Goal: Answer question/provide support

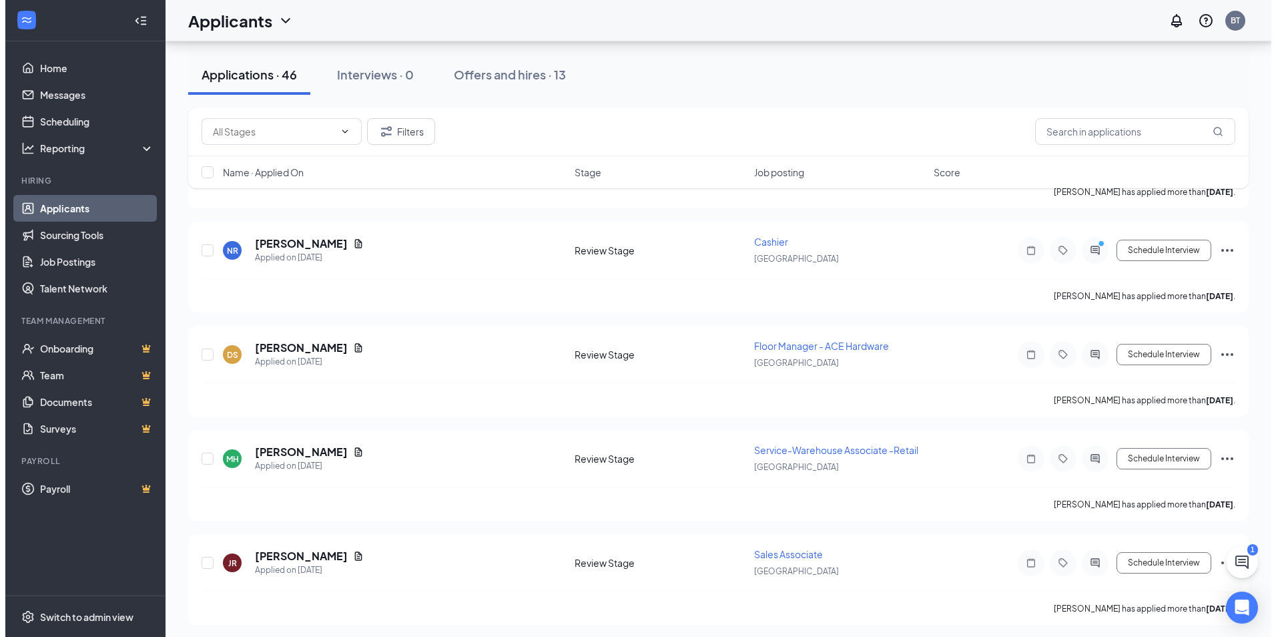
scroll to position [934, 0]
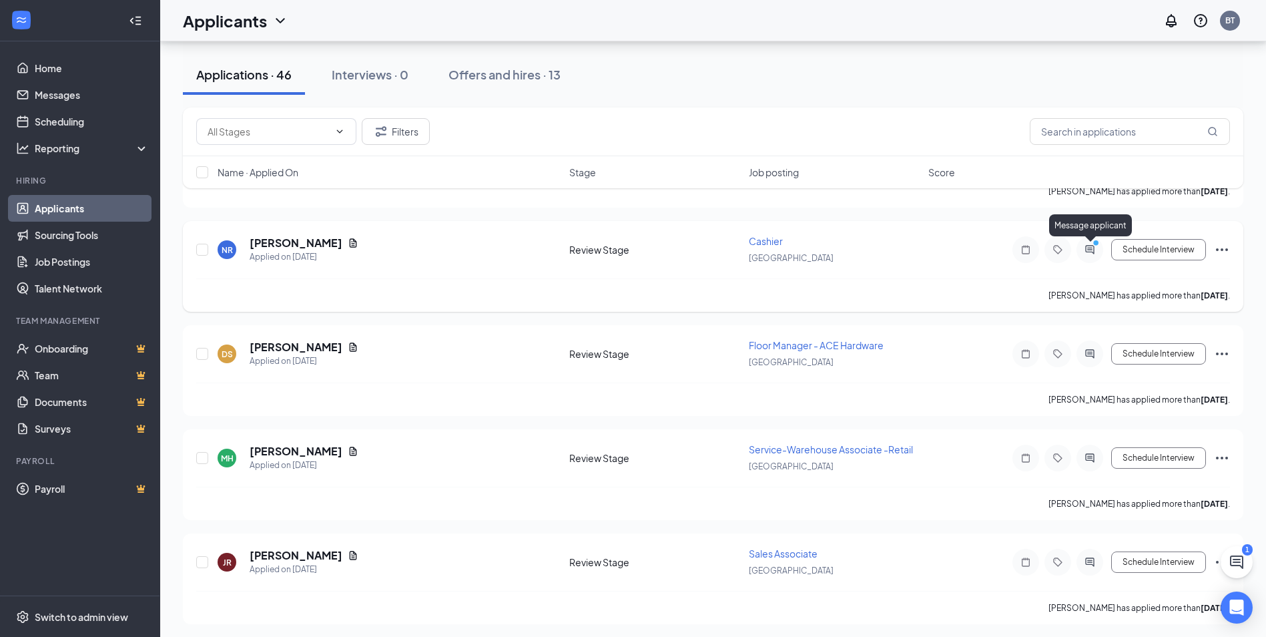
click at [1090, 252] on icon "ActiveChat" at bounding box center [1089, 249] width 9 height 9
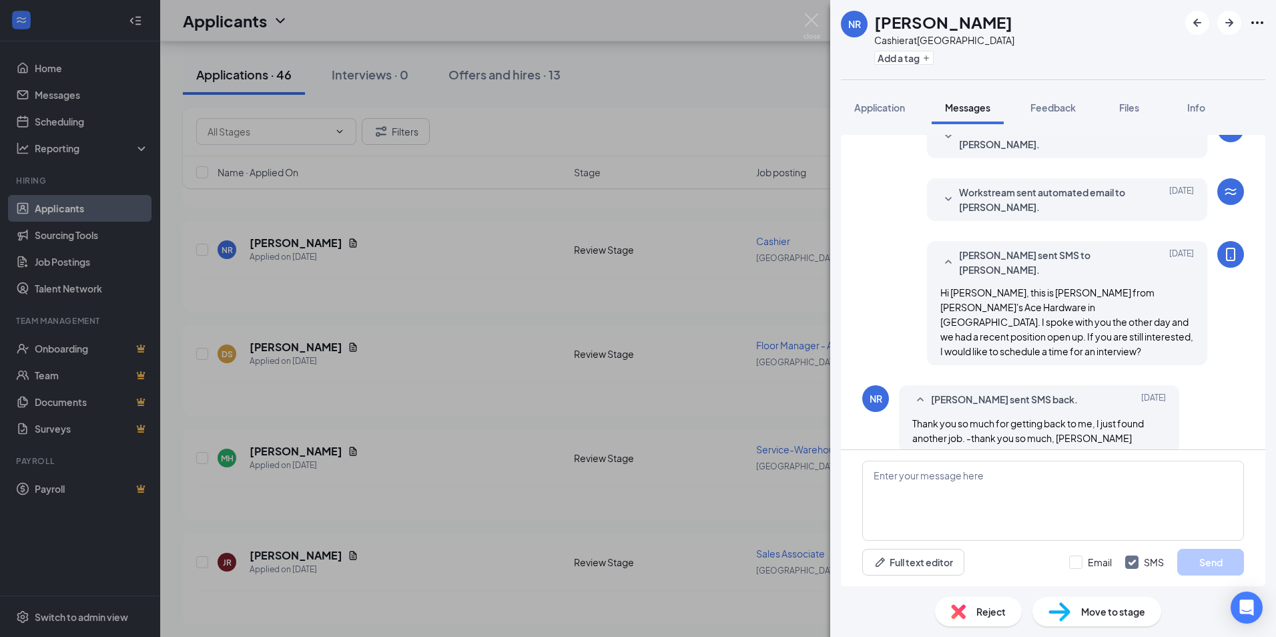
scroll to position [66, 0]
click at [1018, 491] on textarea at bounding box center [1053, 500] width 382 height 80
type textarea "Thanks for responding back, best of luck."
click at [1219, 561] on button "Send" at bounding box center [1210, 562] width 67 height 27
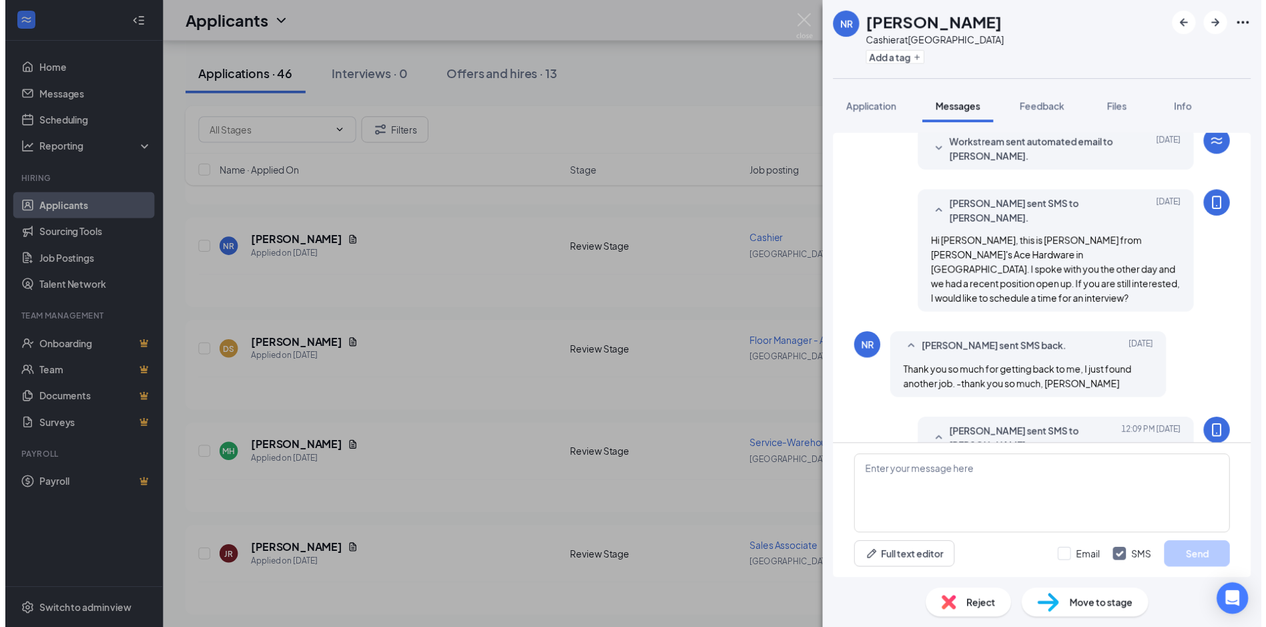
scroll to position [151, 0]
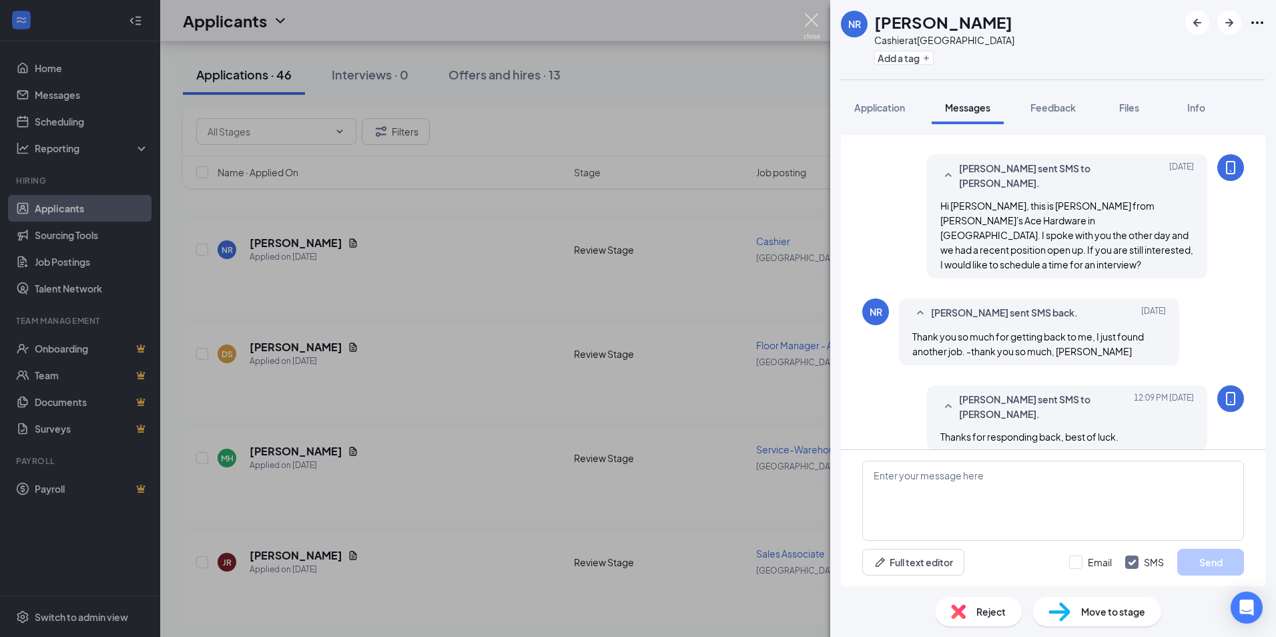
click at [813, 19] on img at bounding box center [812, 26] width 17 height 26
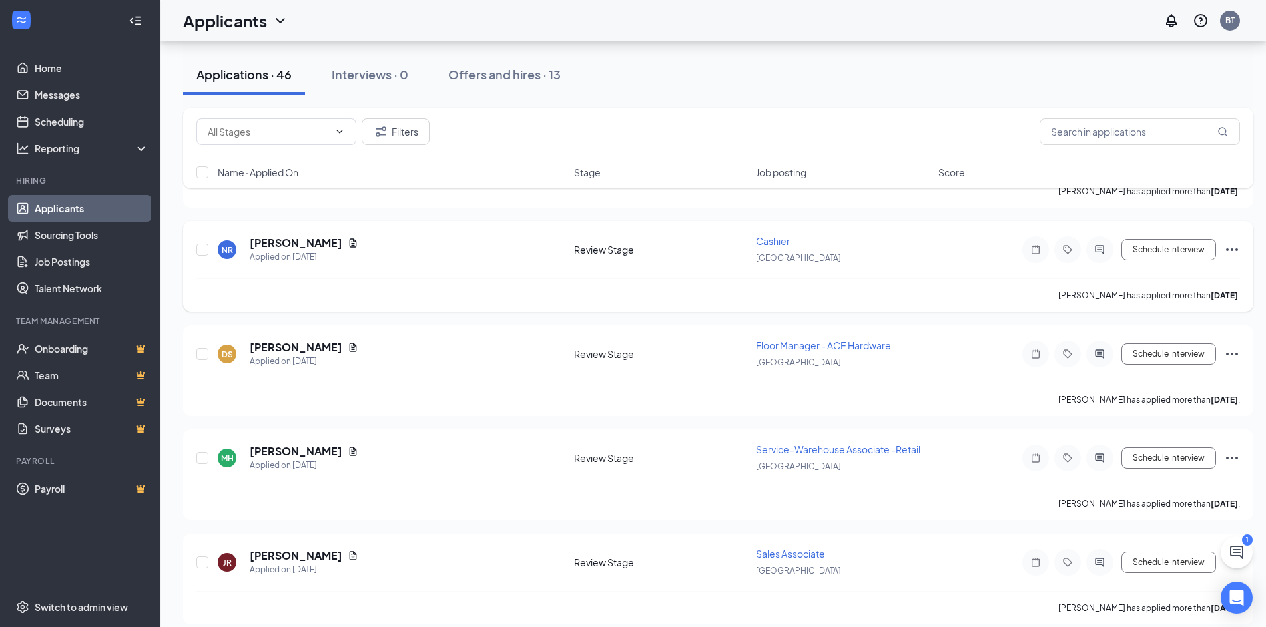
click at [1235, 247] on icon "Ellipses" at bounding box center [1232, 250] width 16 height 16
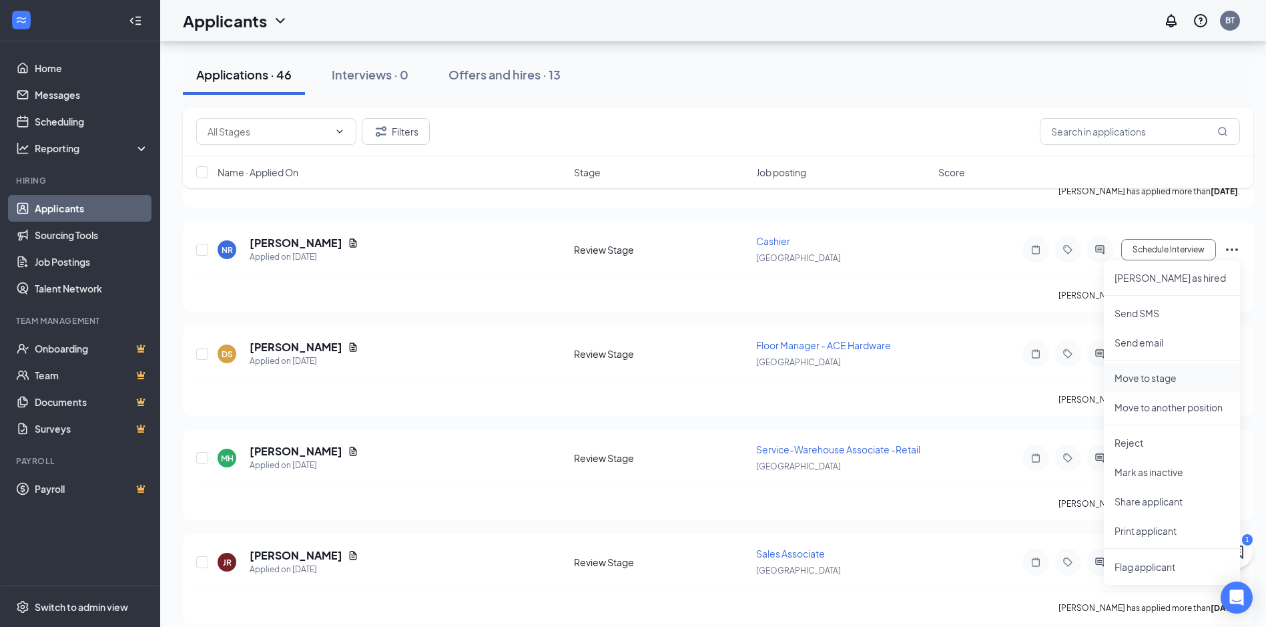
click at [1167, 378] on p "Move to stage" at bounding box center [1172, 377] width 115 height 13
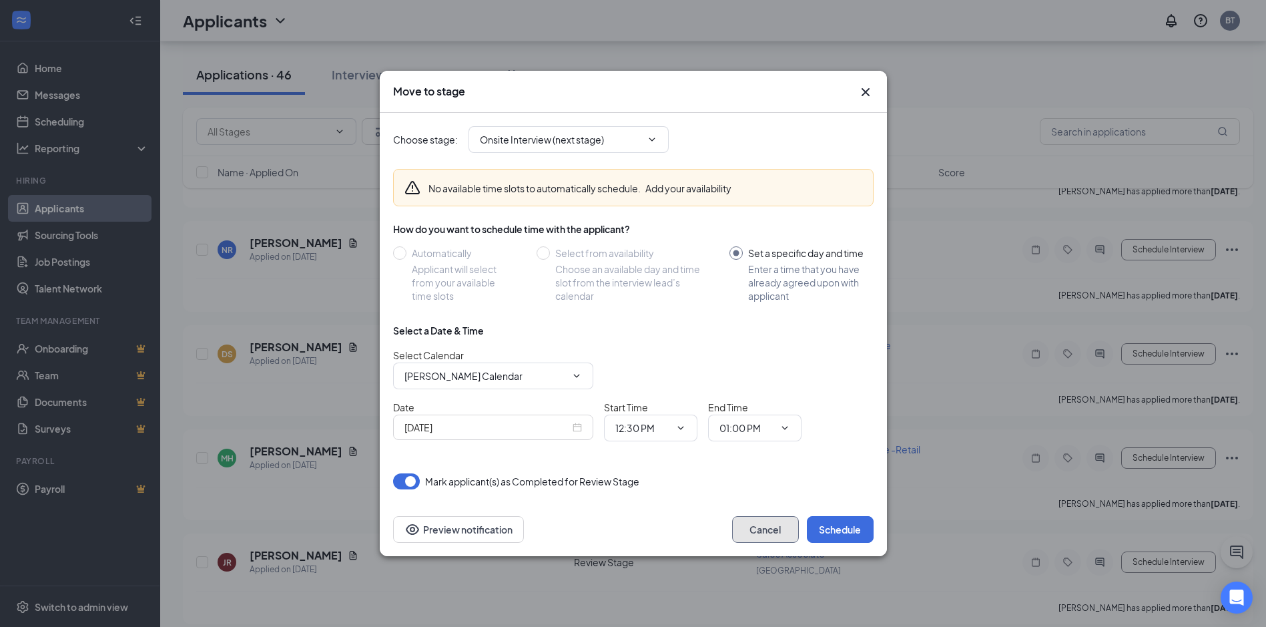
click at [780, 527] on button "Cancel" at bounding box center [765, 529] width 67 height 27
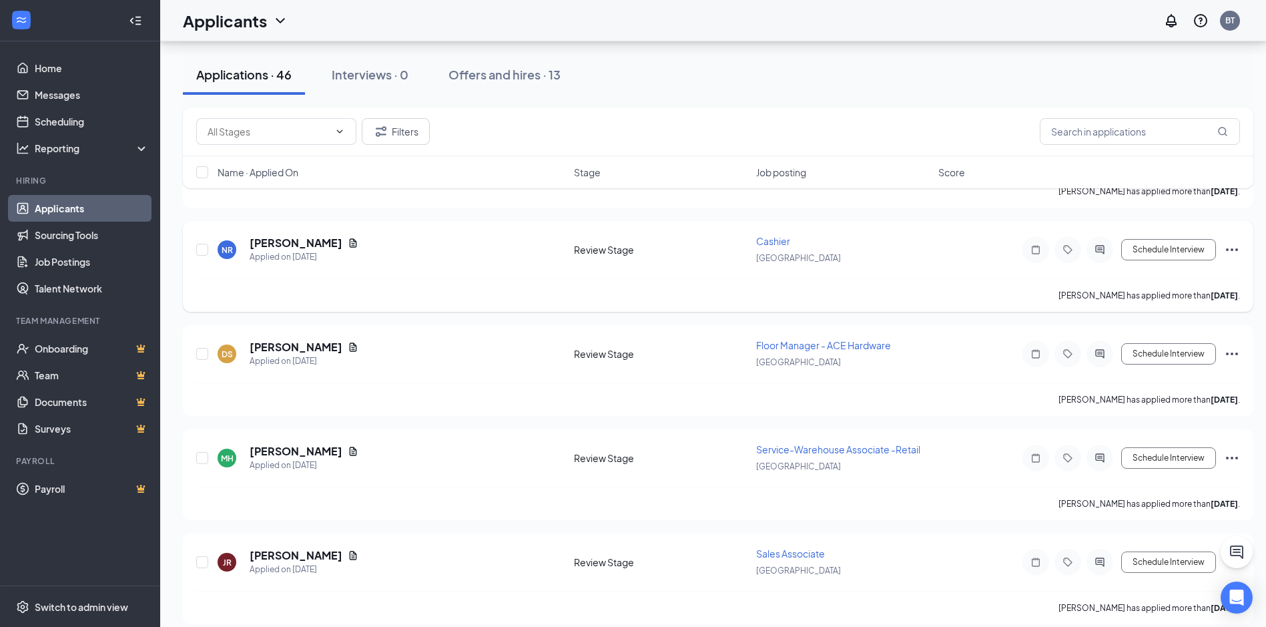
click at [1232, 248] on icon "Ellipses" at bounding box center [1232, 250] width 16 height 16
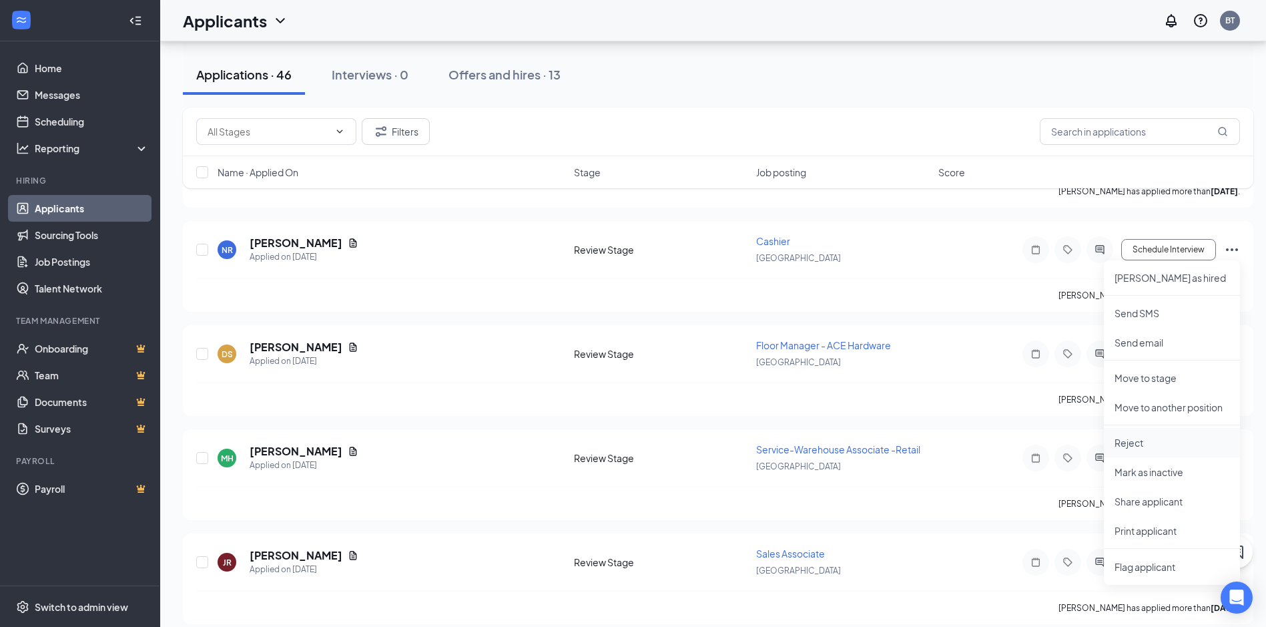
click at [1150, 444] on p "Reject" at bounding box center [1172, 442] width 115 height 13
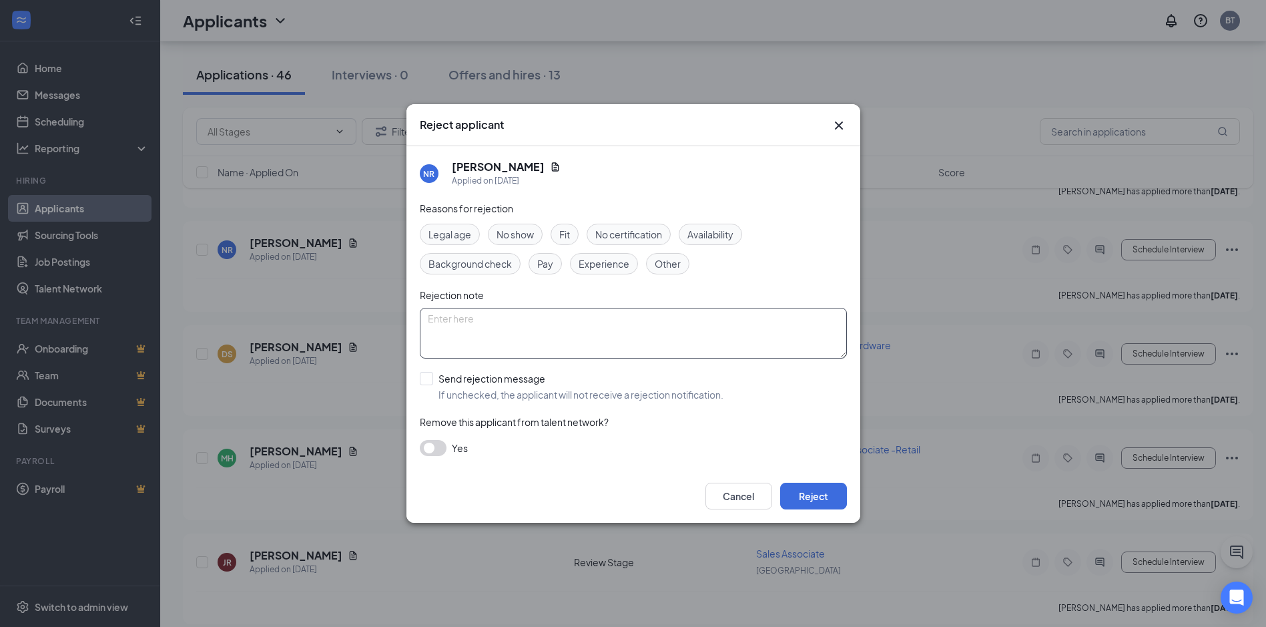
click at [611, 323] on textarea at bounding box center [633, 333] width 427 height 51
type textarea "Found employment elsewhere."
click at [811, 497] on button "Reject" at bounding box center [813, 496] width 67 height 27
